Goal: Task Accomplishment & Management: Manage account settings

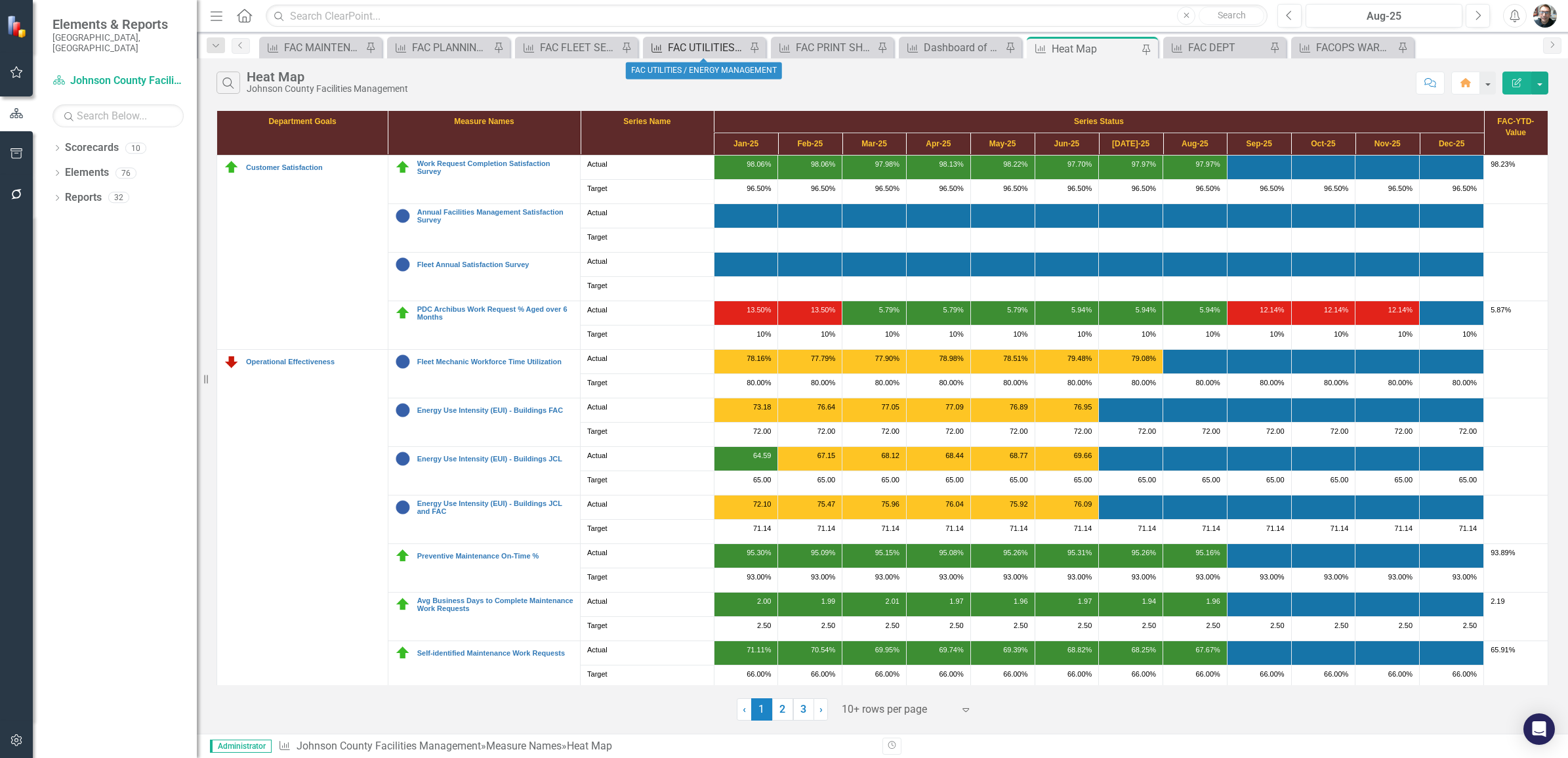
click at [694, 49] on div "FAC UTILITIES / ENERGY MANAGEMENT" at bounding box center [707, 47] width 78 height 16
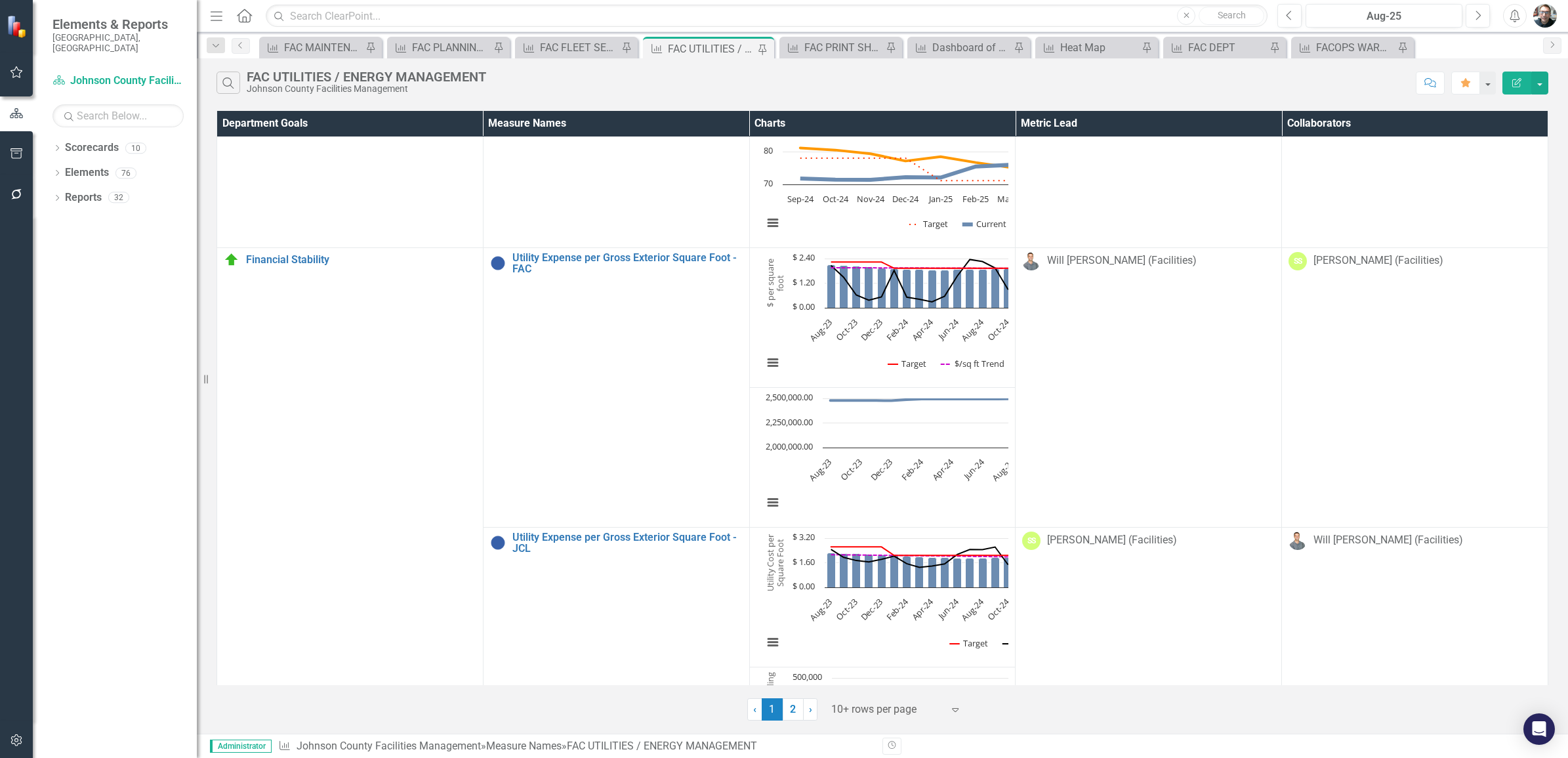
scroll to position [1149, 0]
click at [1291, 14] on icon "Previous" at bounding box center [1289, 16] width 7 height 12
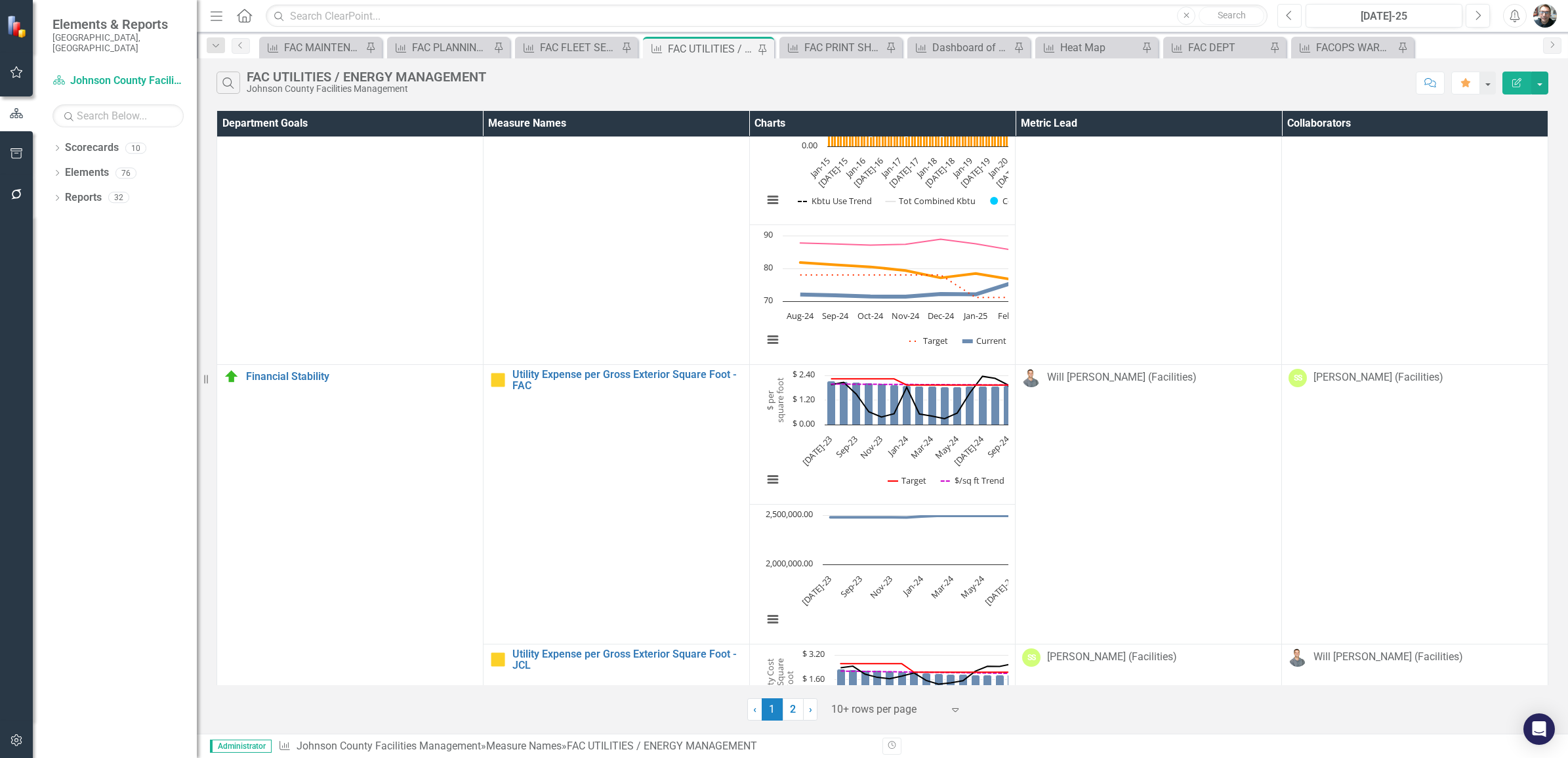
scroll to position [1149, 0]
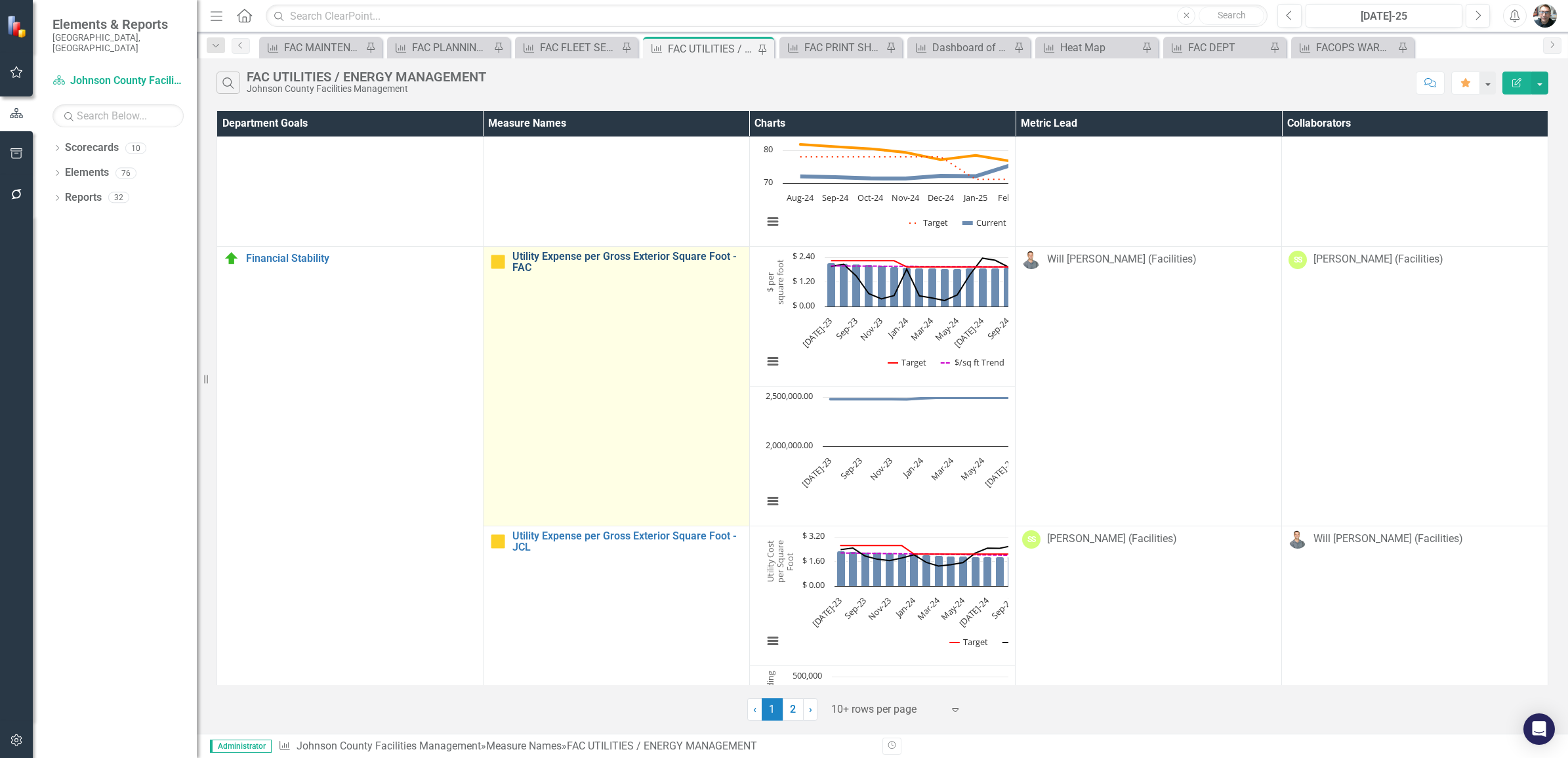
click at [541, 257] on link "Utility Expense per Gross Exterior Square Foot - FAC" at bounding box center [627, 262] width 230 height 23
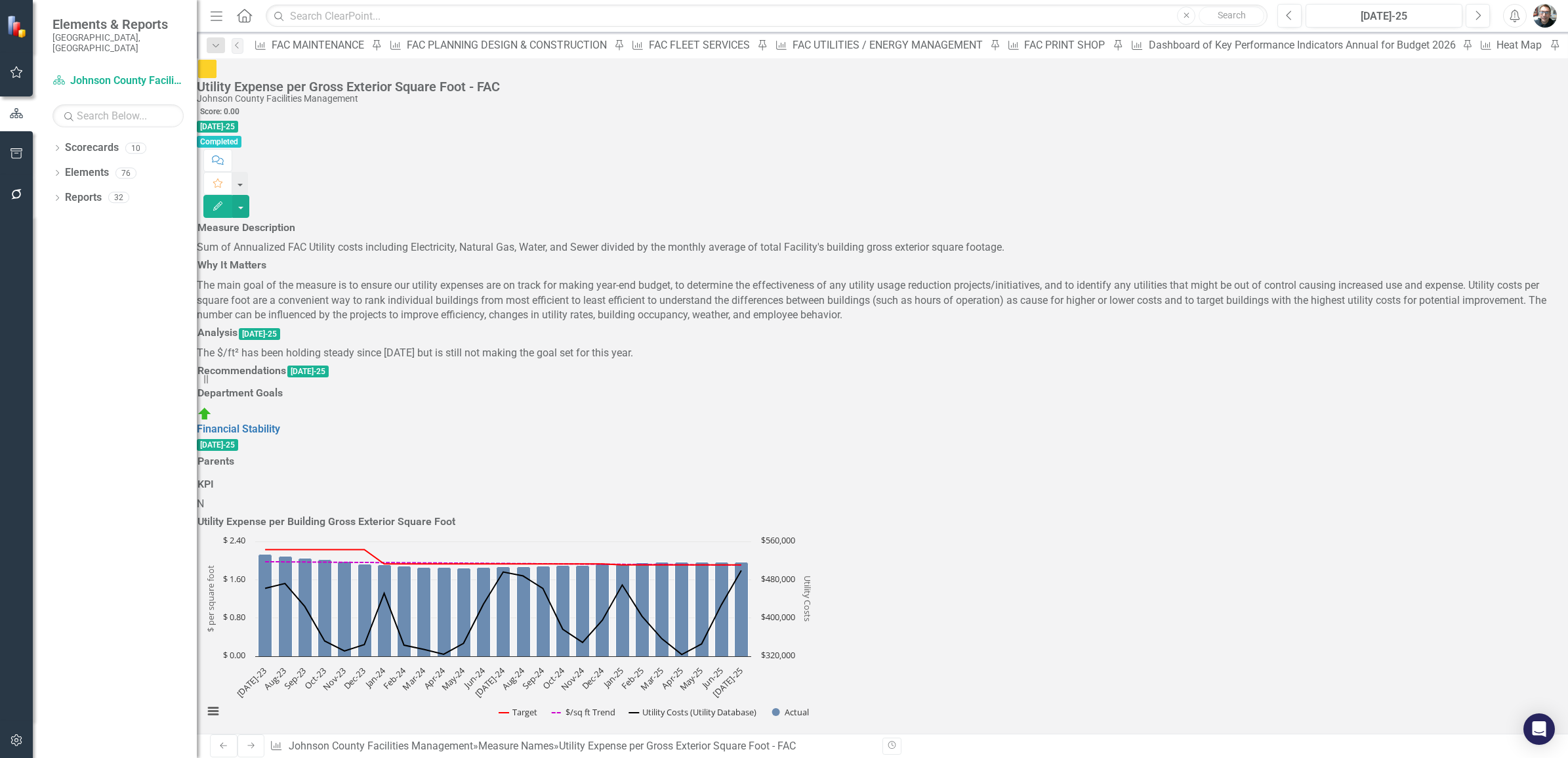
click at [238, 338] on h3 "Analysis" at bounding box center [217, 332] width 40 height 12
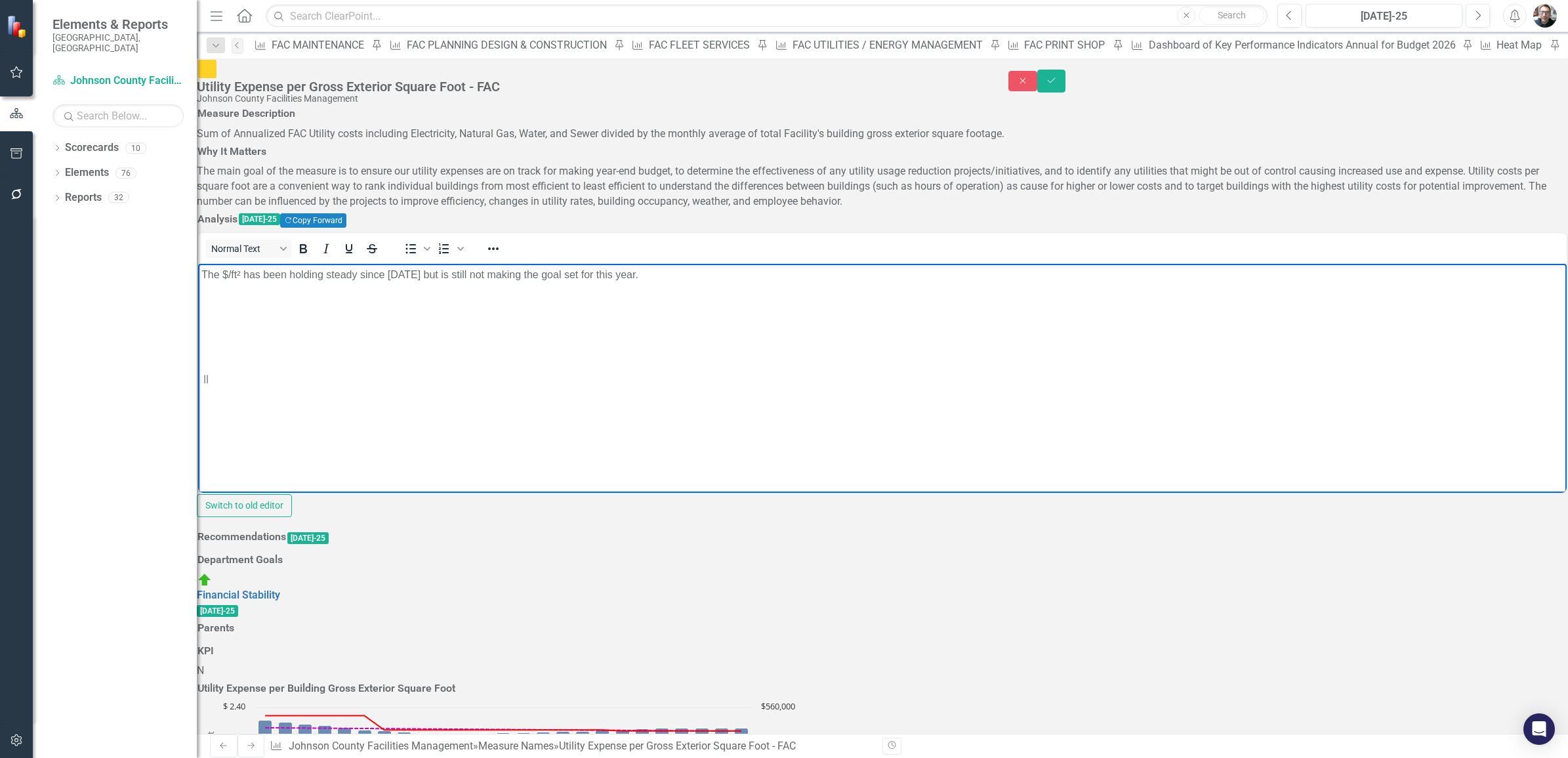
click at [681, 276] on p "The $/ft² has been holding steady since [DATE] but is still not making the goal…" at bounding box center [882, 275] width 1362 height 16
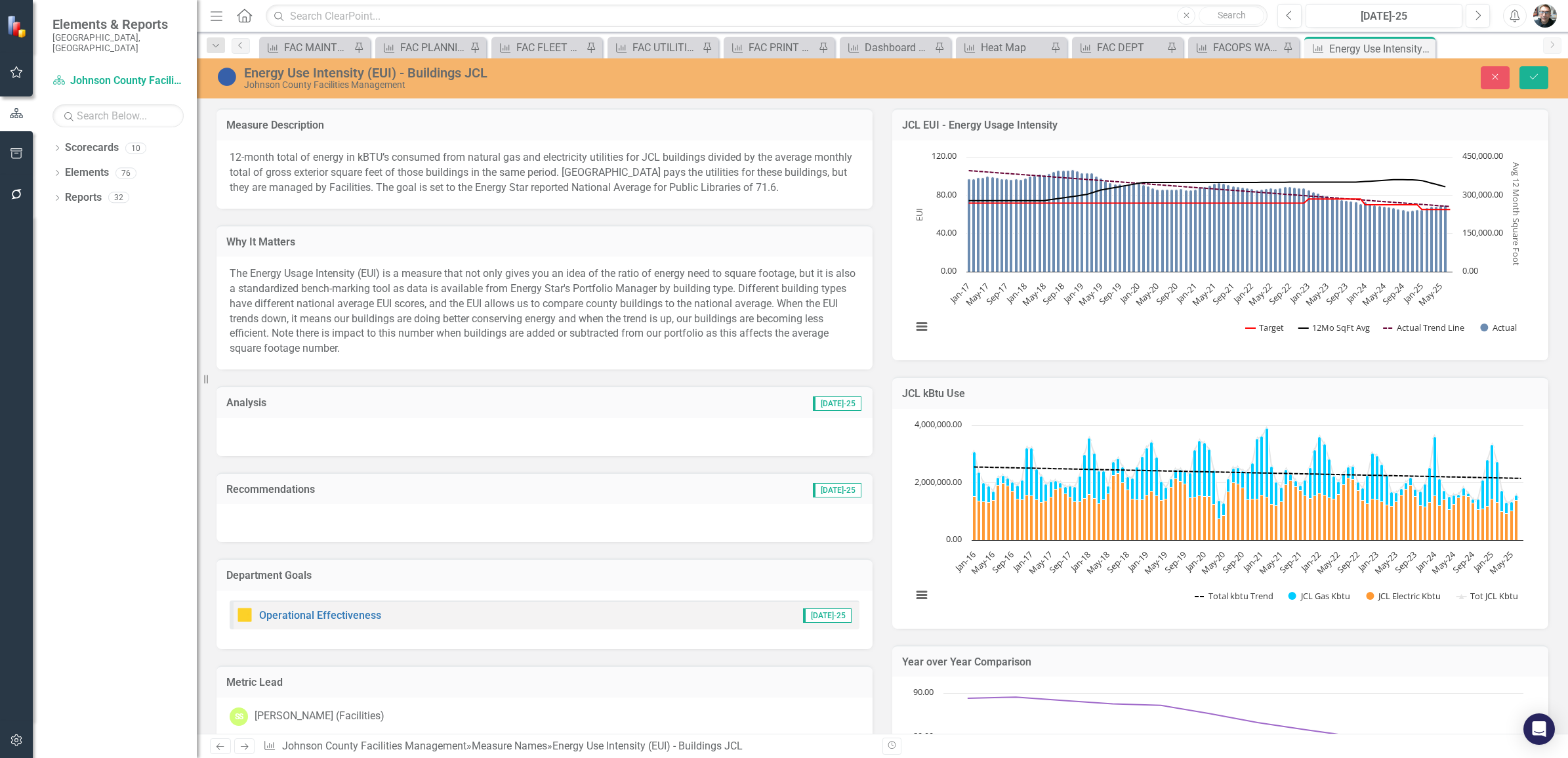
scroll to position [1641, 0]
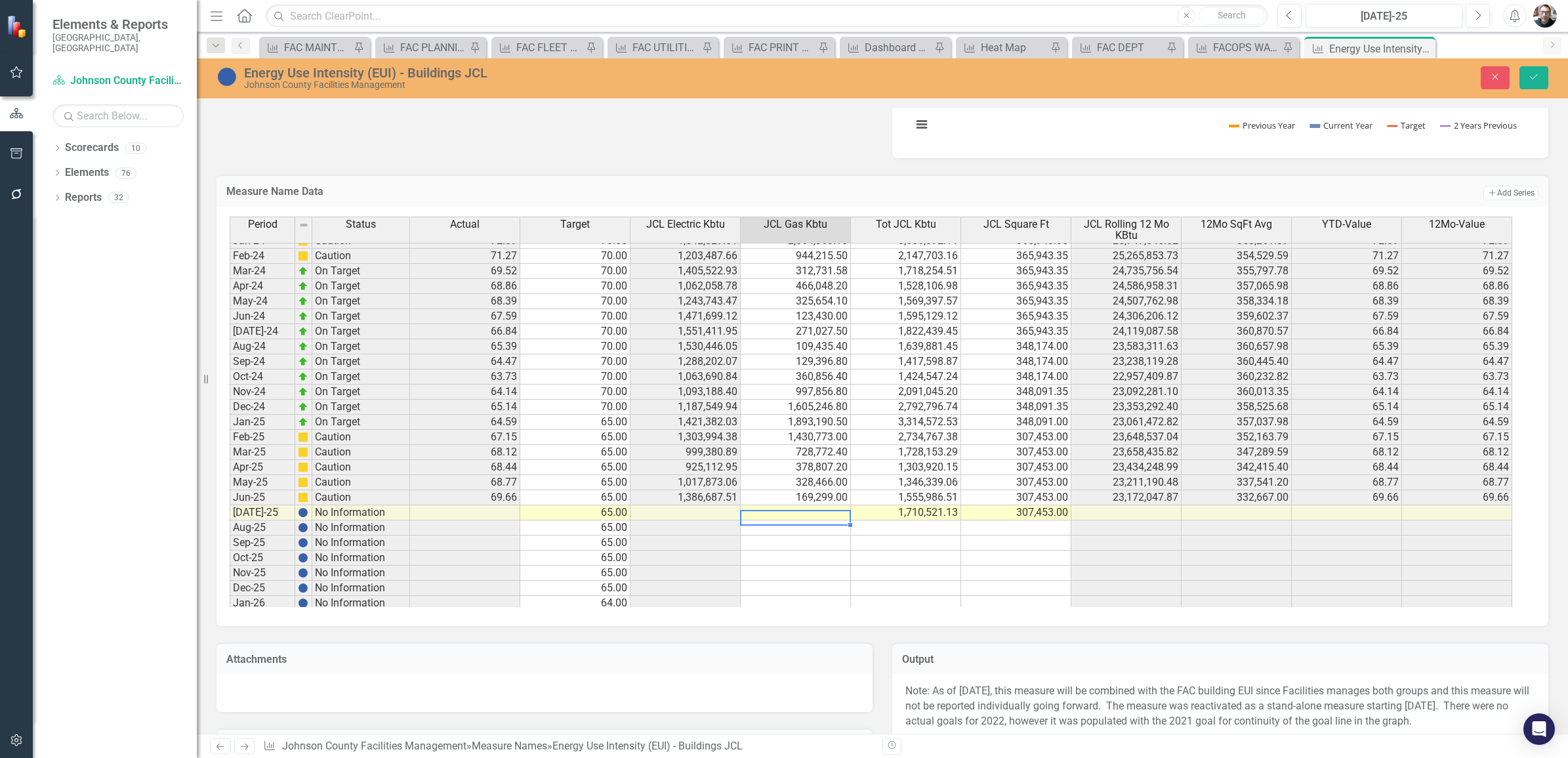
click at [788, 515] on td at bounding box center [796, 513] width 110 height 15
type textarea "115742.10"
click at [1539, 77] on icon "Save" at bounding box center [1533, 77] width 12 height 9
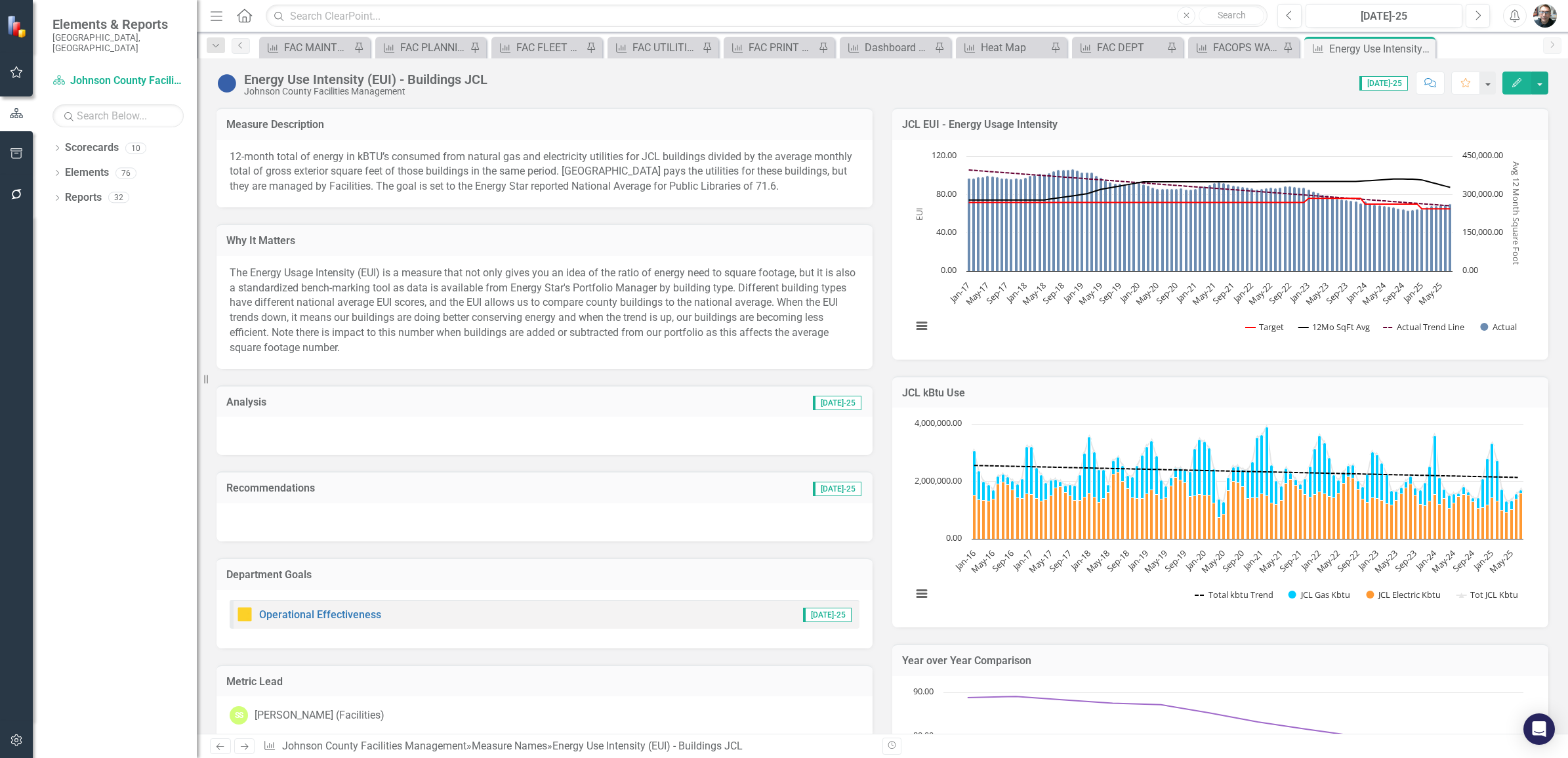
checkbox input "true"
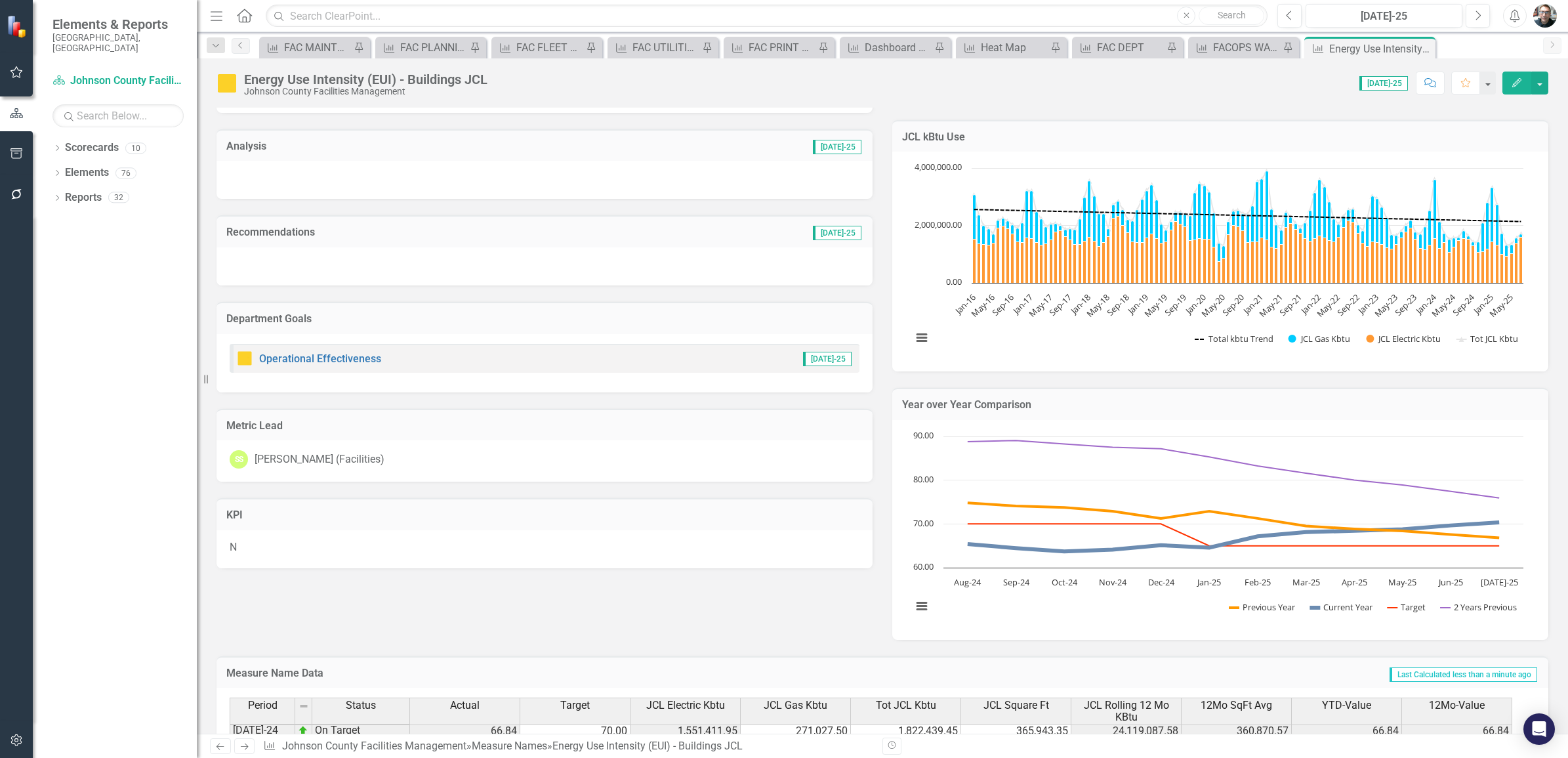
scroll to position [238, 0]
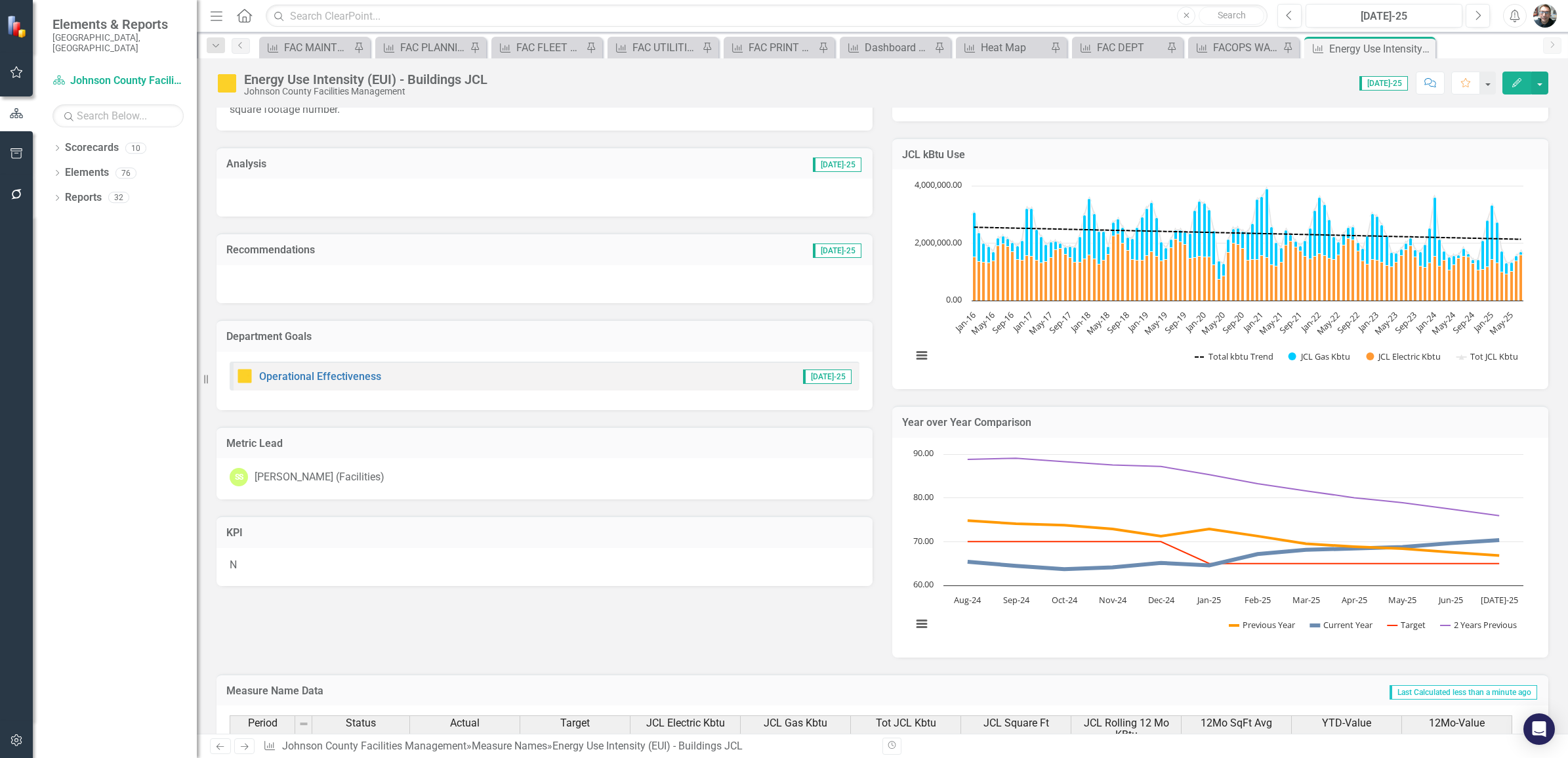
click at [249, 161] on h3 "Analysis" at bounding box center [368, 164] width 284 height 12
click at [244, 162] on h3 "Analysis" at bounding box center [368, 164] width 284 height 12
click at [245, 162] on h3 "Analysis" at bounding box center [368, 164] width 284 height 12
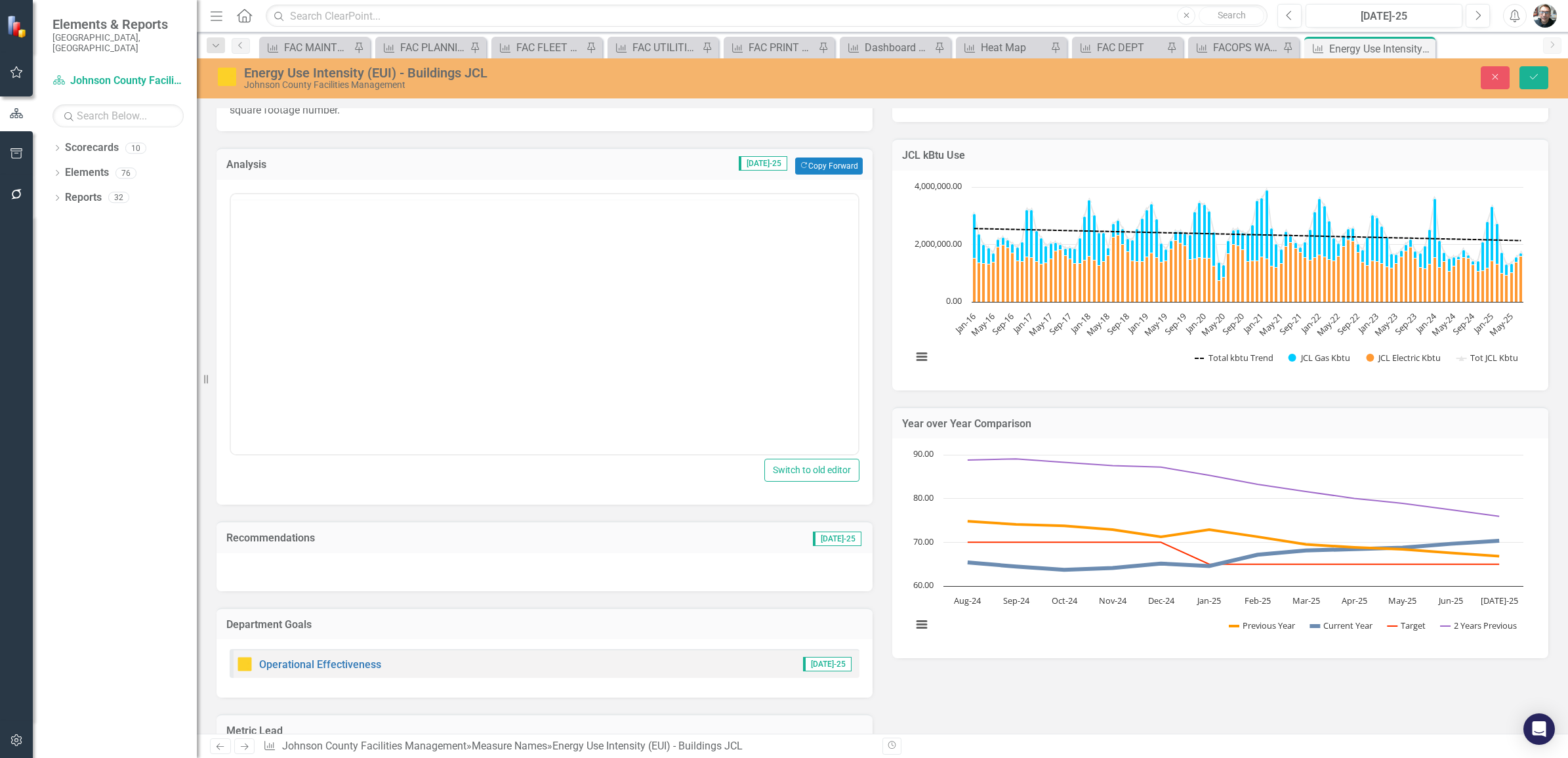
scroll to position [0, 0]
click at [292, 277] on body "Rich Text Area. Press ALT-0 for help." at bounding box center [544, 324] width 627 height 197
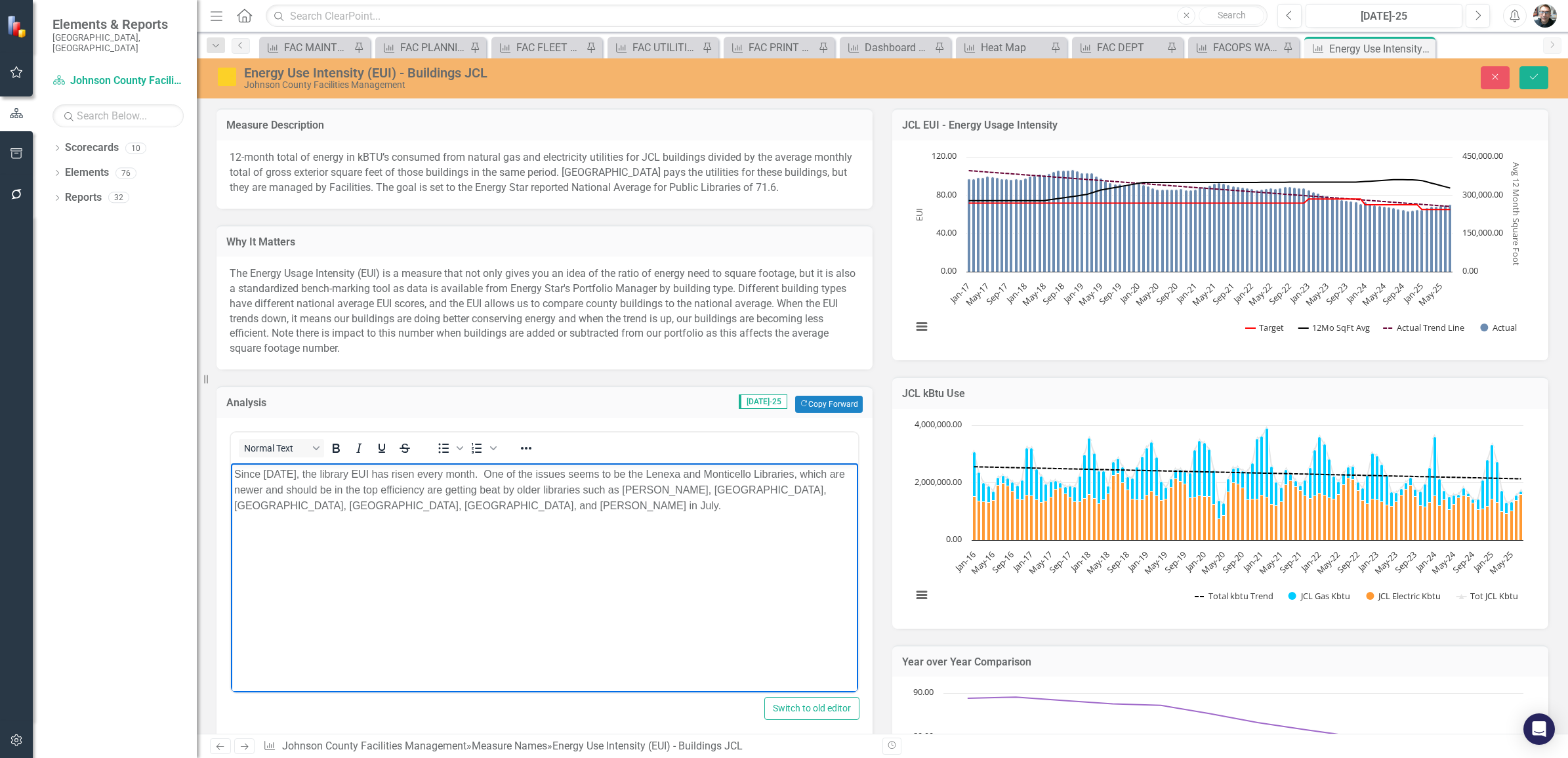
scroll to position [1722, 0]
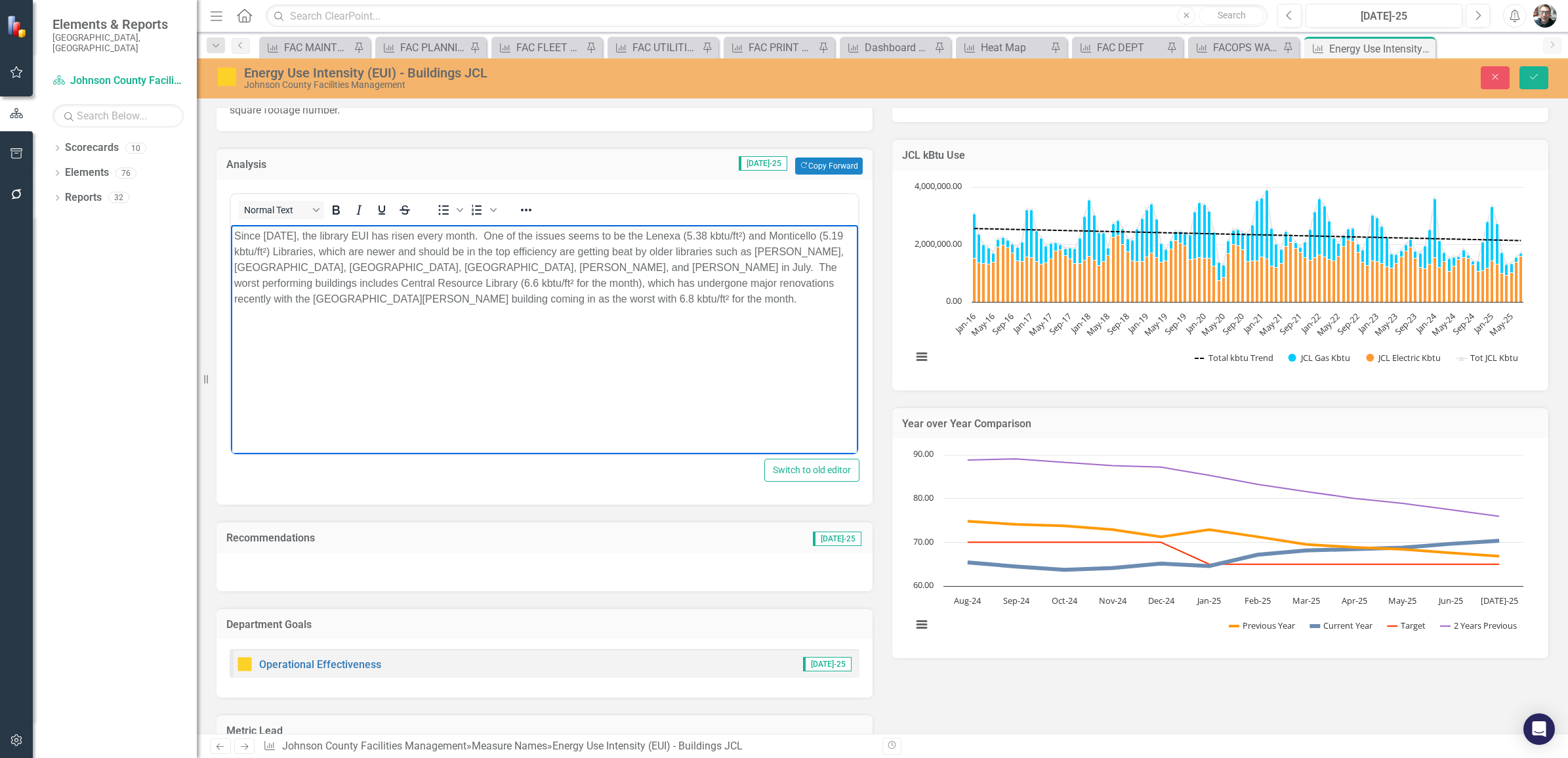
scroll to position [156, 0]
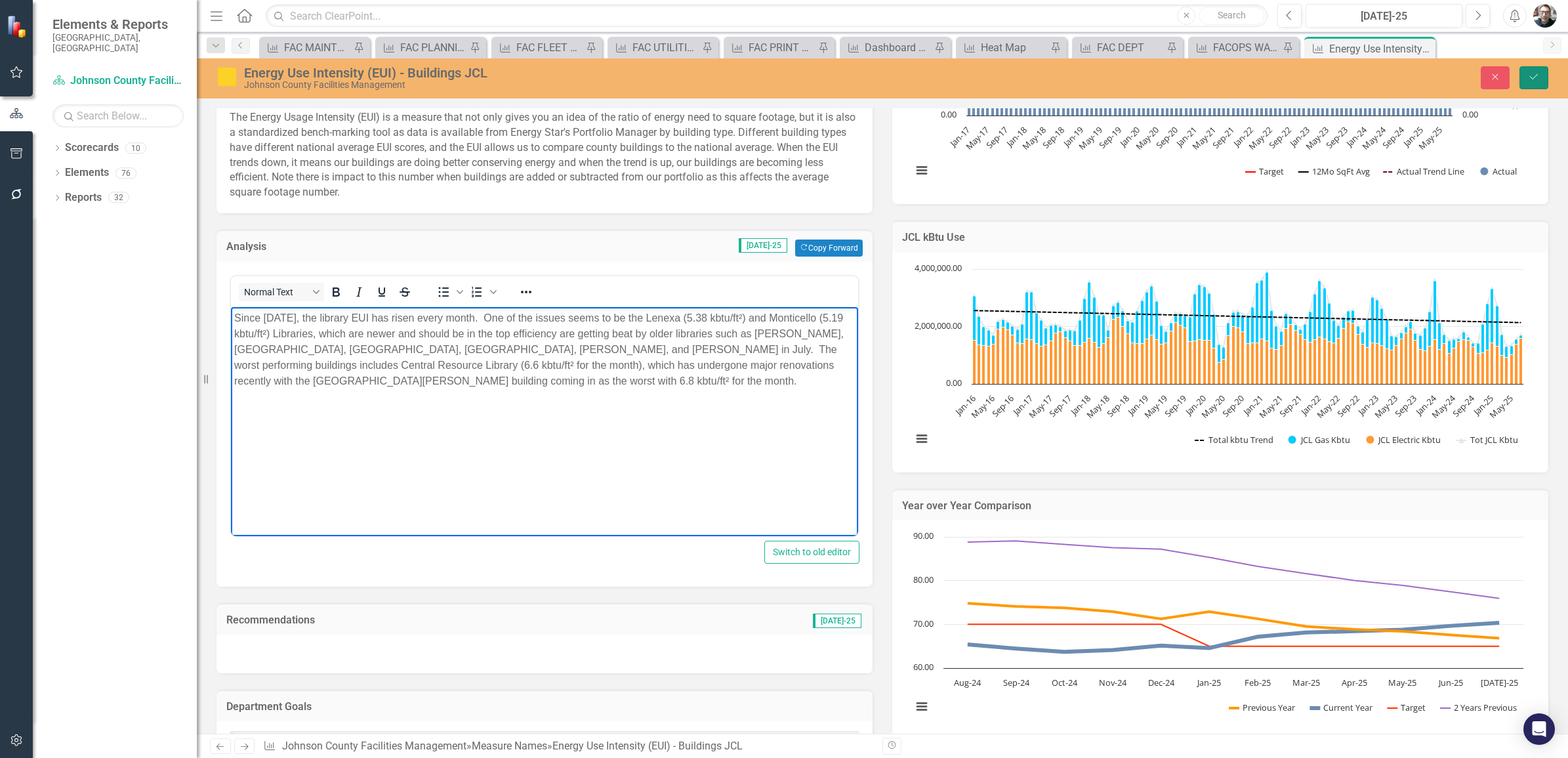
click at [1536, 76] on icon "Save" at bounding box center [1533, 77] width 12 height 9
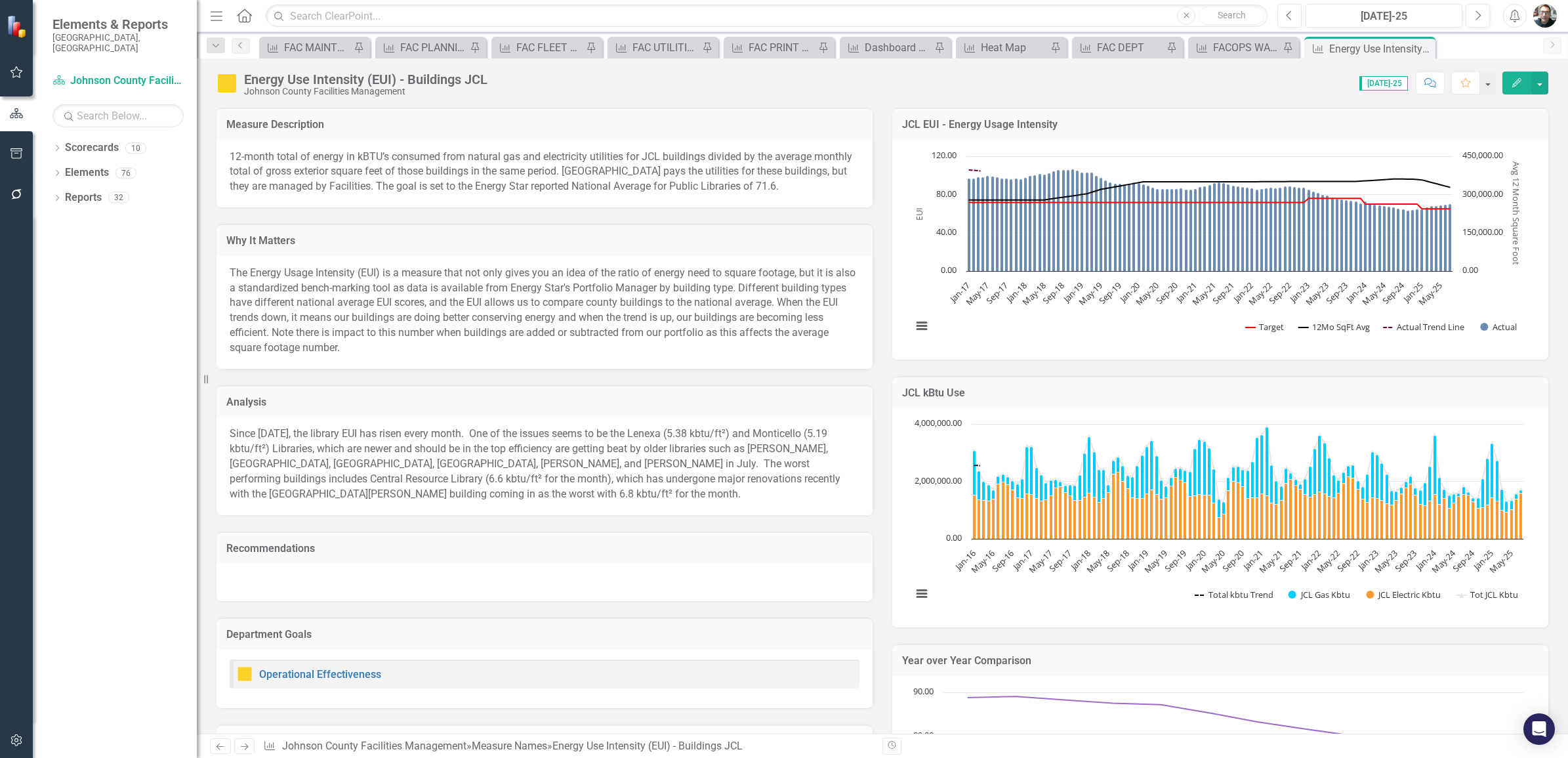
checkbox input "true"
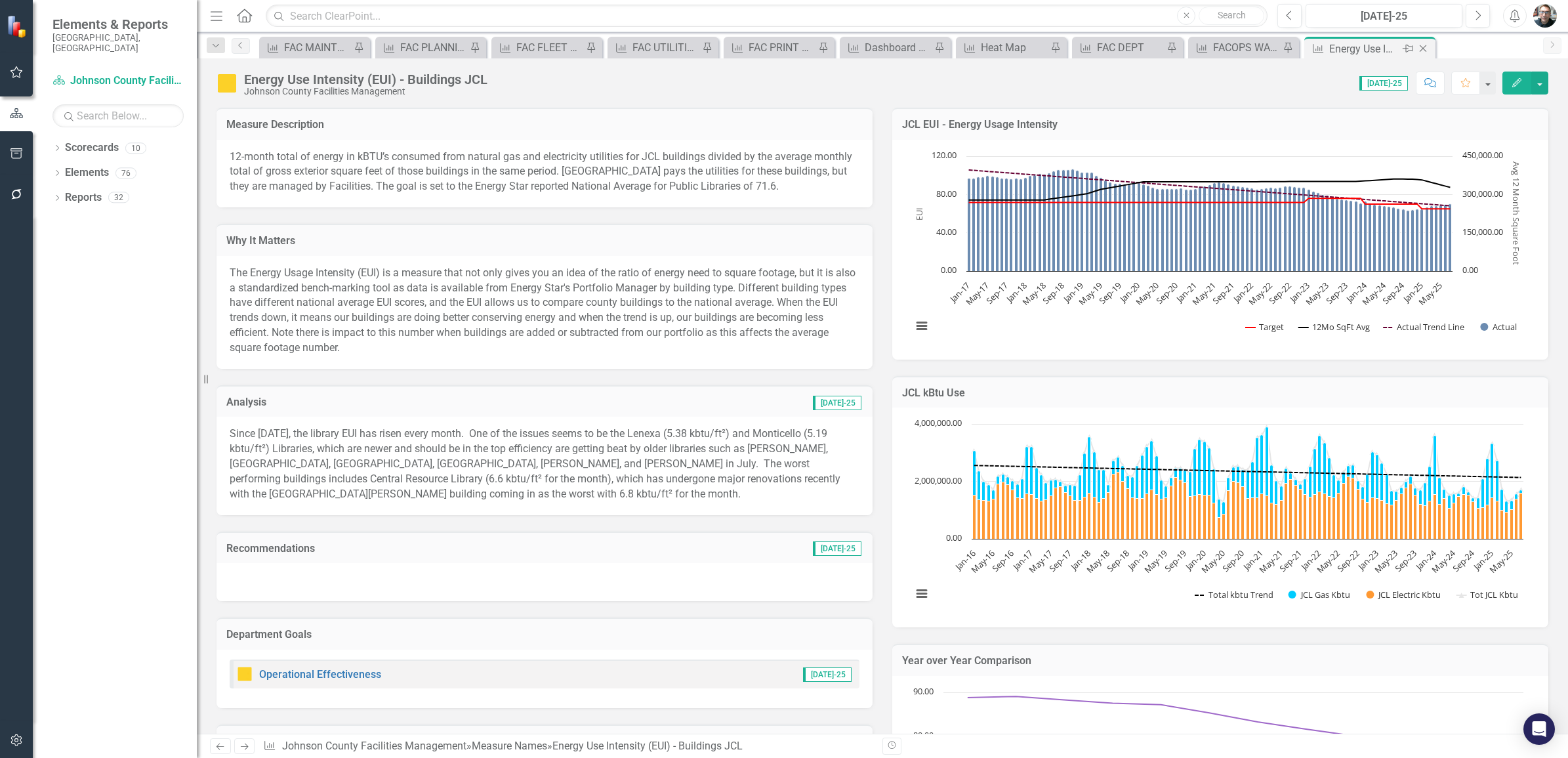
click at [1408, 47] on icon "Pin" at bounding box center [1408, 48] width 11 height 13
click at [1425, 47] on icon "Pin" at bounding box center [1424, 48] width 11 height 13
click at [1423, 46] on icon "Close" at bounding box center [1425, 46] width 13 height 11
click at [888, 46] on icon "Pin" at bounding box center [890, 49] width 11 height 13
click at [1402, 48] on icon "Close" at bounding box center [1401, 49] width 13 height 11
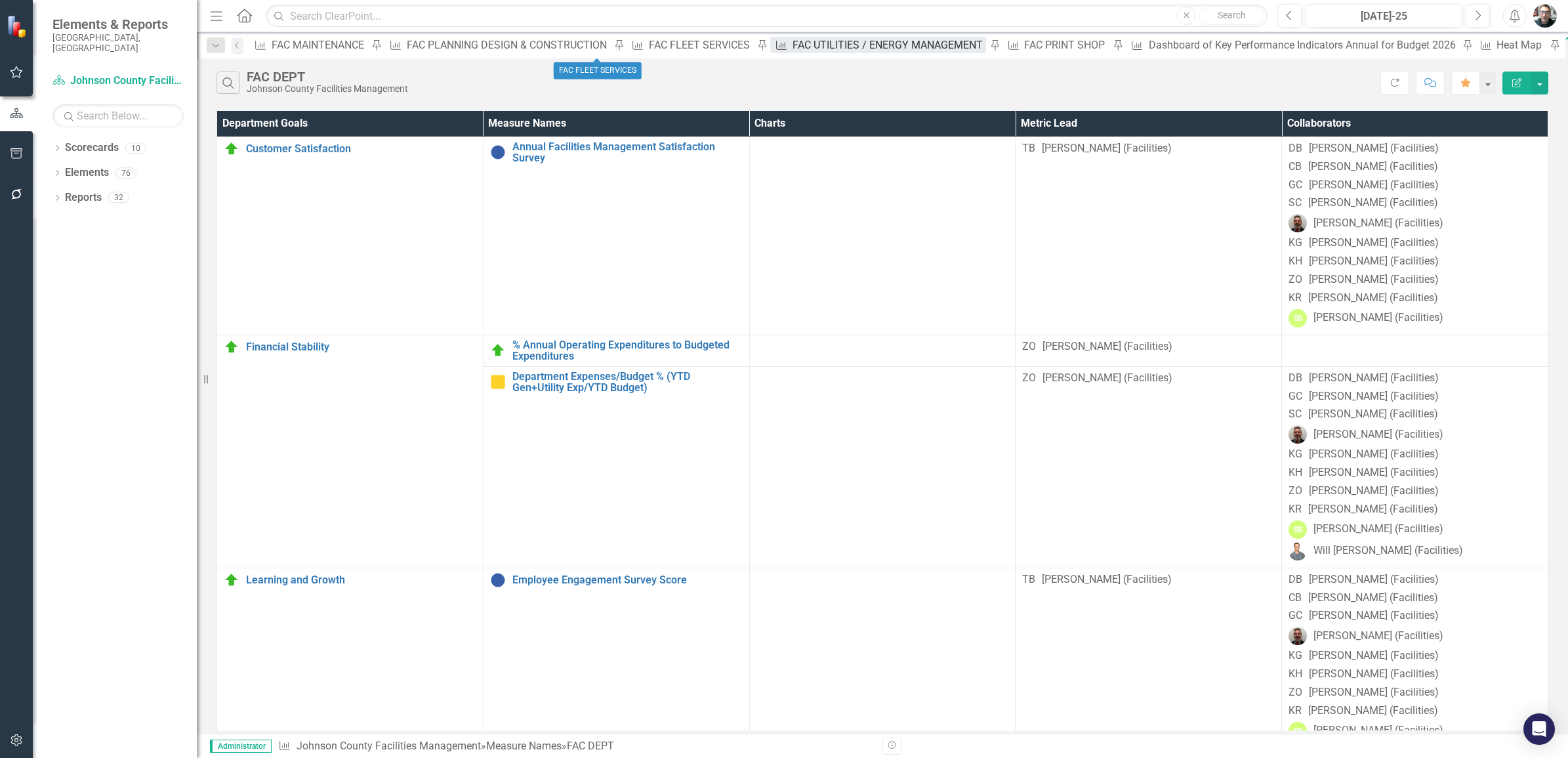
click at [792, 49] on div "FAC UTILITIES / ENERGY MANAGEMENT" at bounding box center [889, 45] width 194 height 16
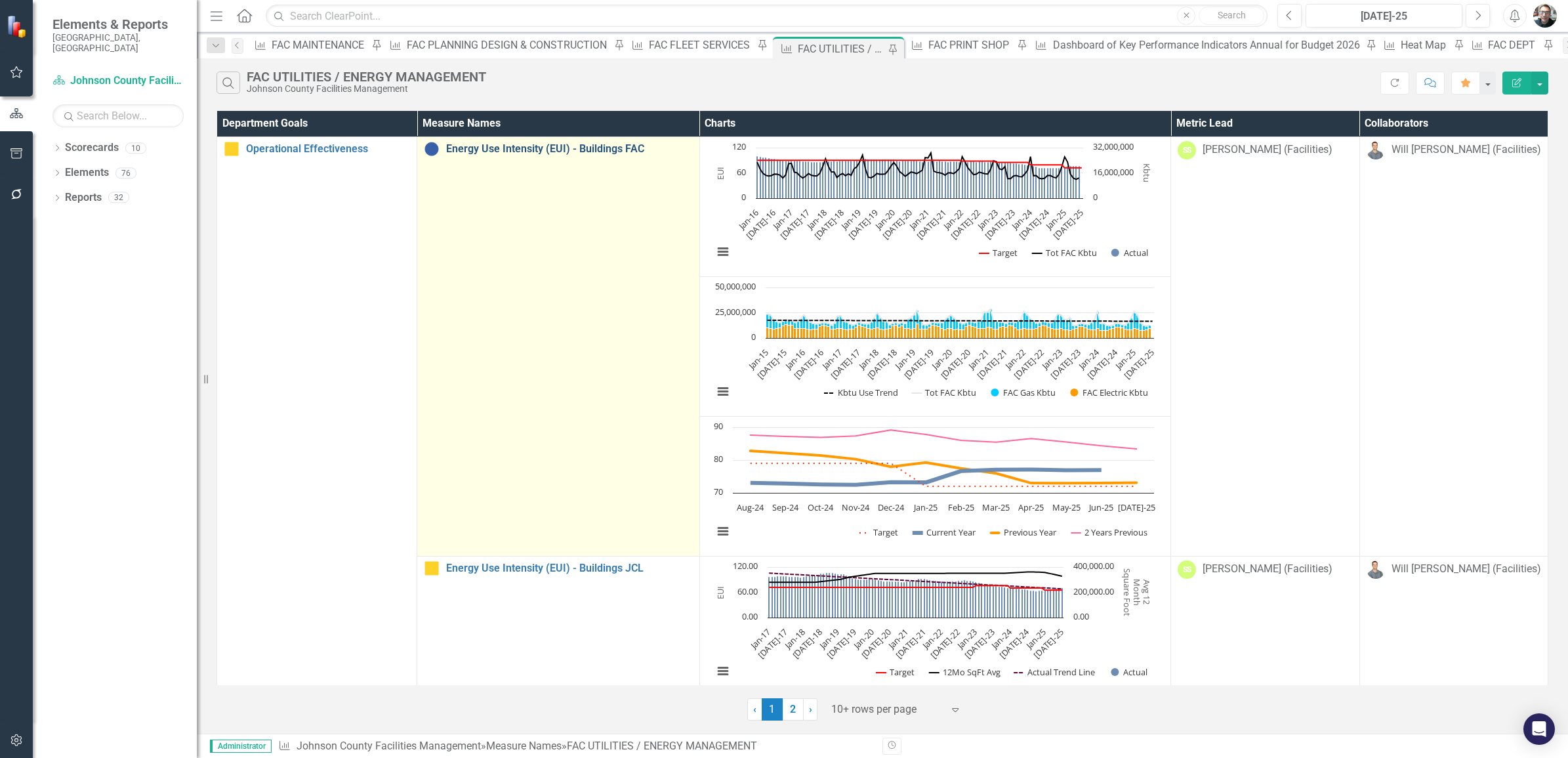
click at [575, 149] on link "Energy Use Intensity (EUI) - Buildings FAC" at bounding box center [569, 148] width 246 height 12
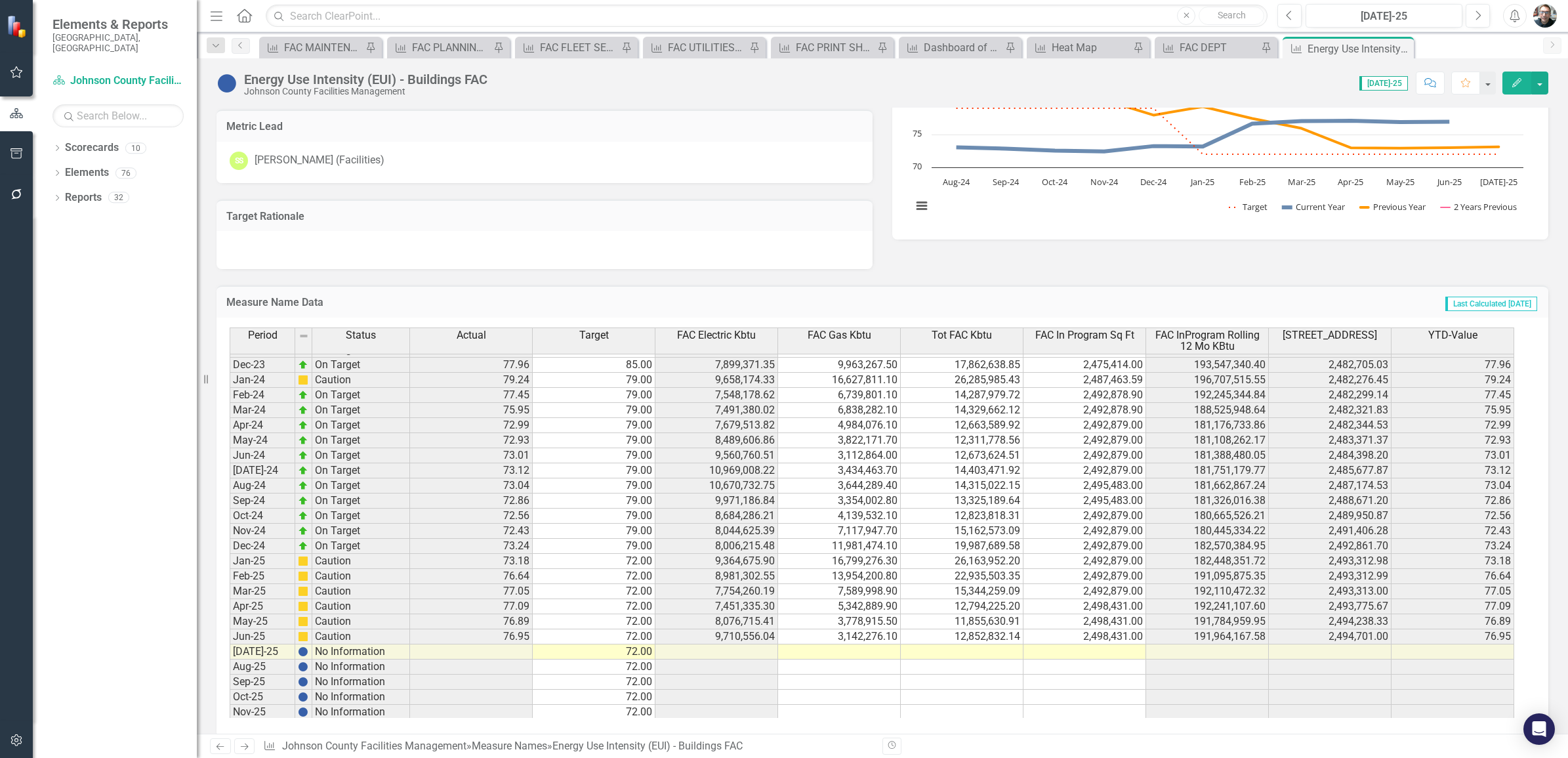
scroll to position [1641, 0]
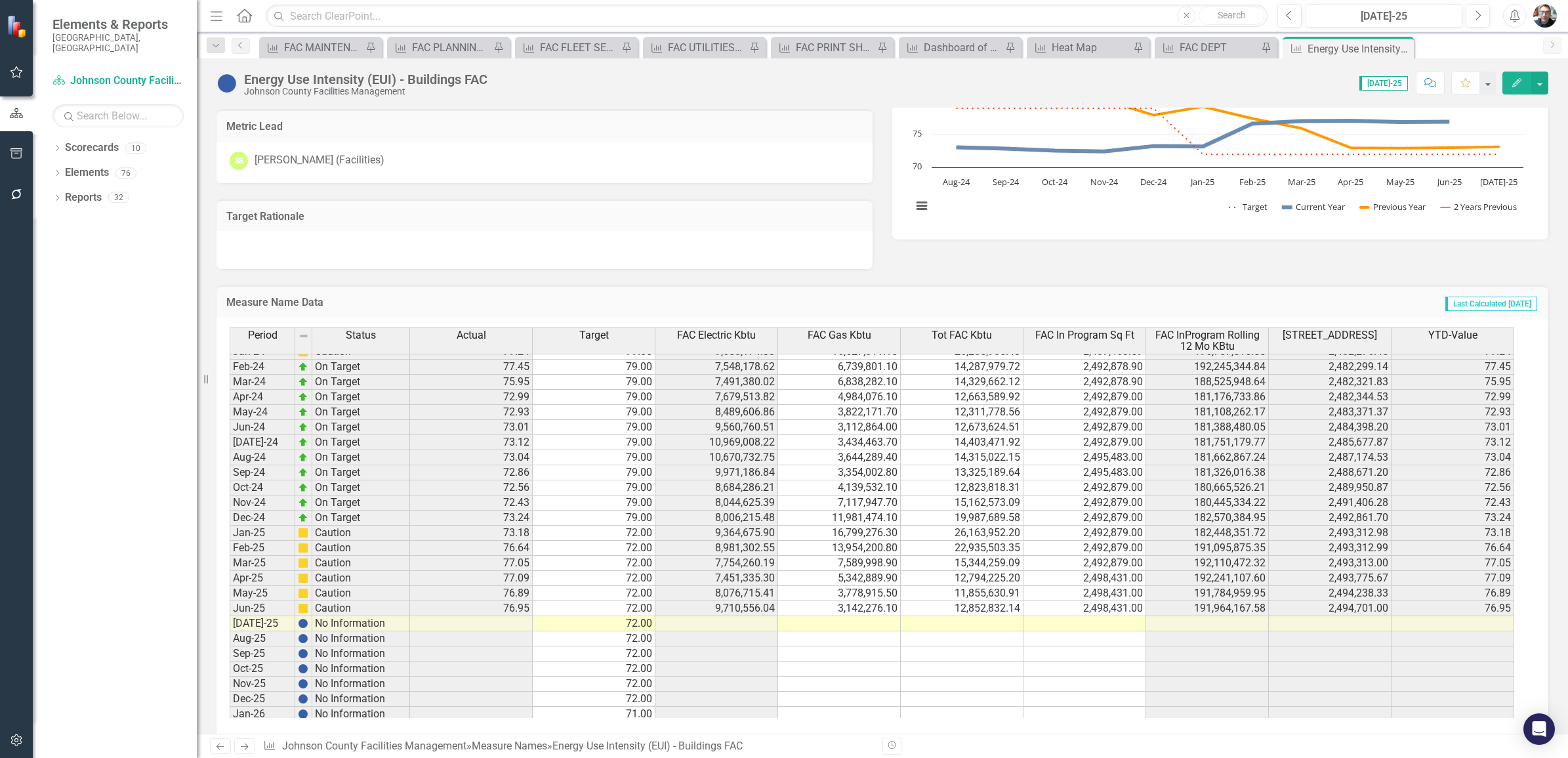
click at [956, 628] on tbody "Aug-22 On Target 87.62 88.00 11,696,371.32 4,314,248.80 16,010,620.12 2,492,606…" at bounding box center [872, 427] width 1285 height 680
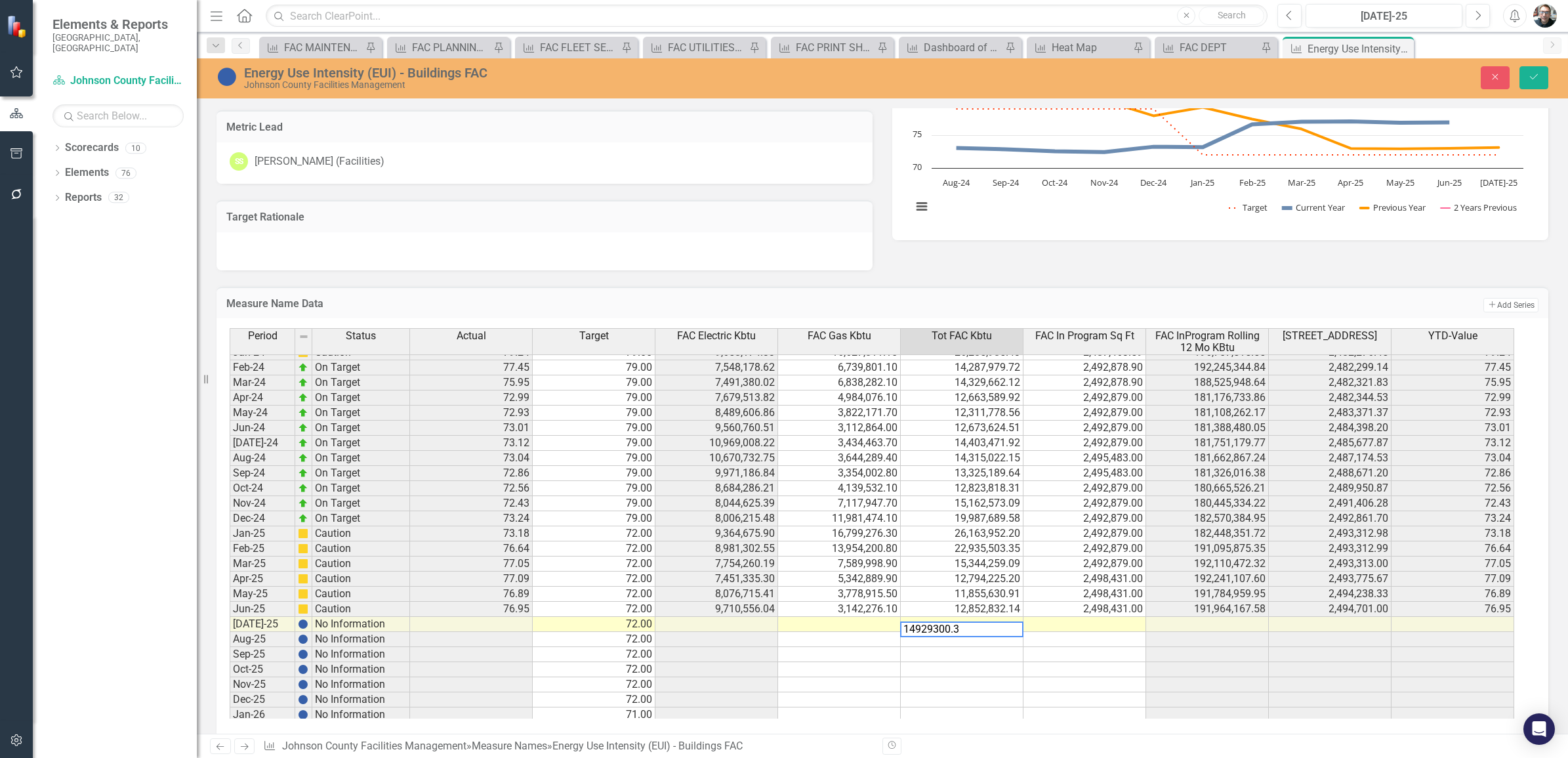
type textarea "14929300.30"
type textarea "2498431"
click at [851, 629] on td at bounding box center [839, 624] width 122 height 15
click at [1531, 76] on icon "Save" at bounding box center [1533, 77] width 12 height 9
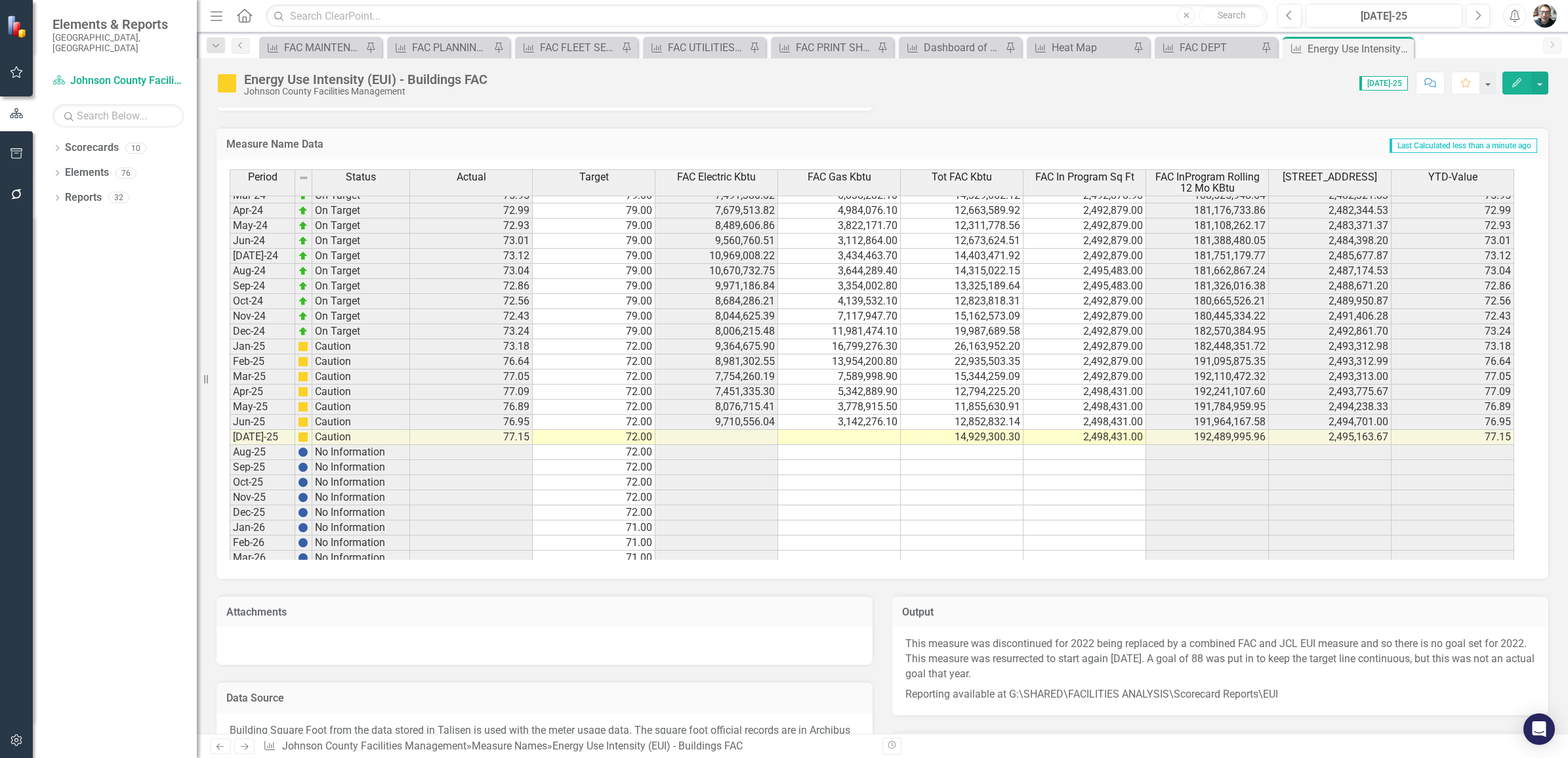
scroll to position [1722, 0]
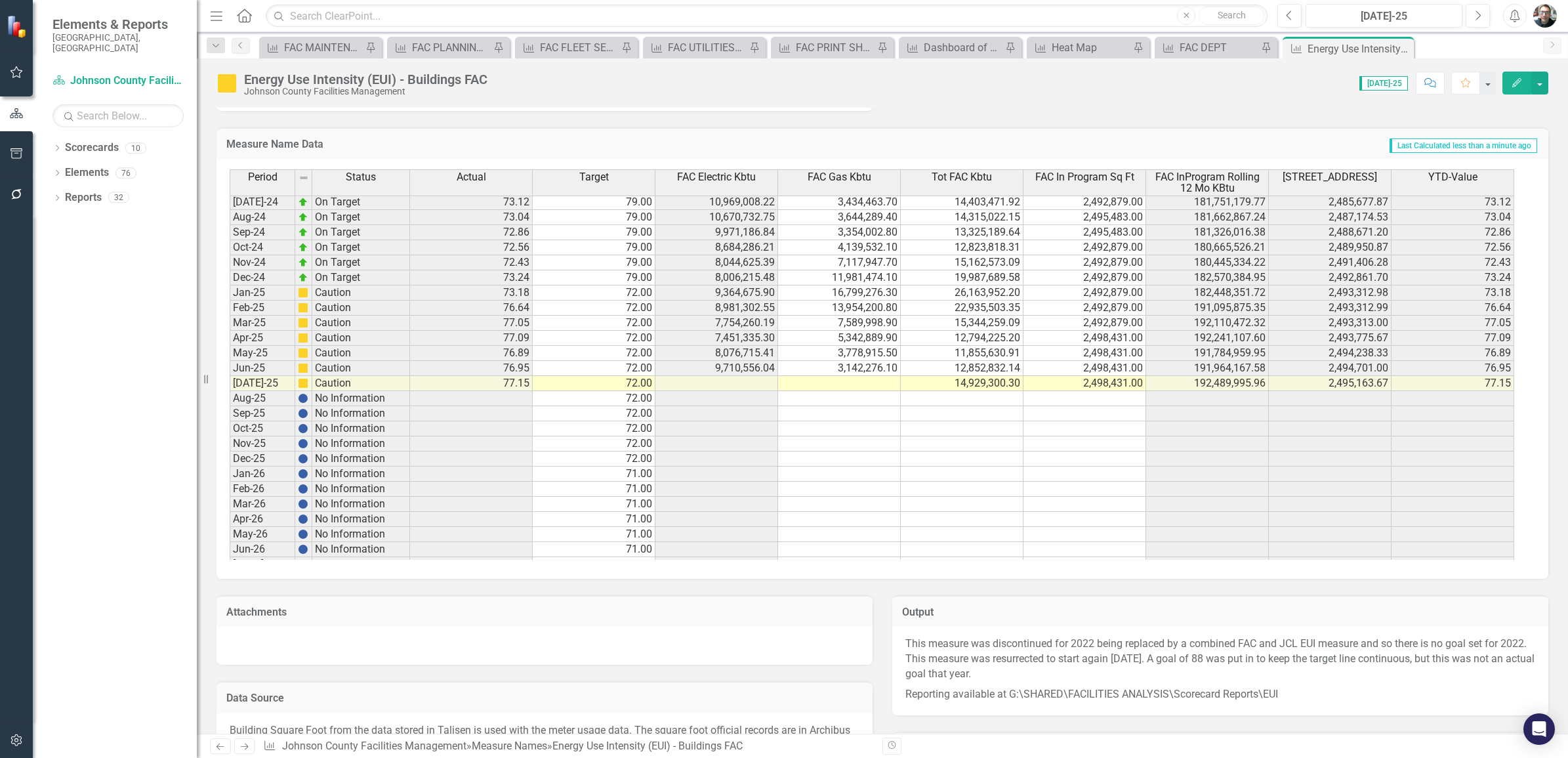
click at [863, 385] on td at bounding box center [839, 384] width 122 height 15
